Goal: Check status: Check status

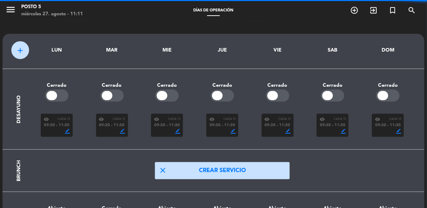
click at [11, 12] on icon "menu" at bounding box center [10, 9] width 11 height 11
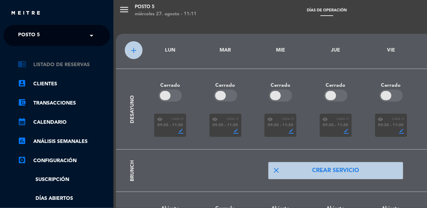
click at [82, 61] on link "chrome_reader_mode Listado de Reservas" at bounding box center [64, 64] width 92 height 9
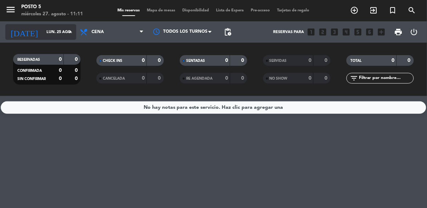
click at [66, 33] on icon "arrow_drop_down" at bounding box center [70, 32] width 9 height 9
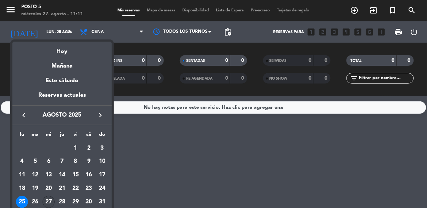
click at [52, 198] on div "27" at bounding box center [49, 202] width 12 height 12
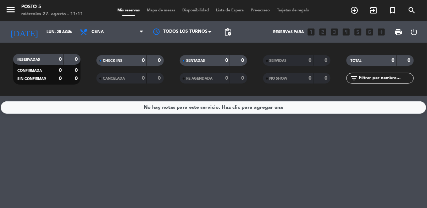
type input "mié. 27 ago."
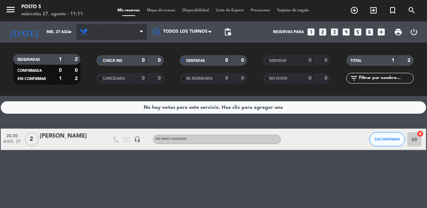
click at [120, 37] on span "Cena" at bounding box center [111, 32] width 71 height 16
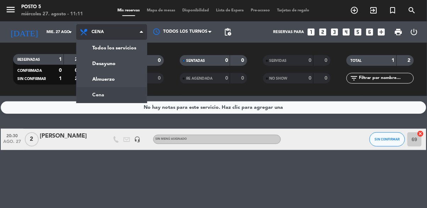
click at [122, 84] on div "menu Posto 5 [DATE] 27. agosto - 11:11 Mis reservas Mapa de mesas Disponibilida…" at bounding box center [213, 48] width 427 height 96
